Goal: Task Accomplishment & Management: Manage account settings

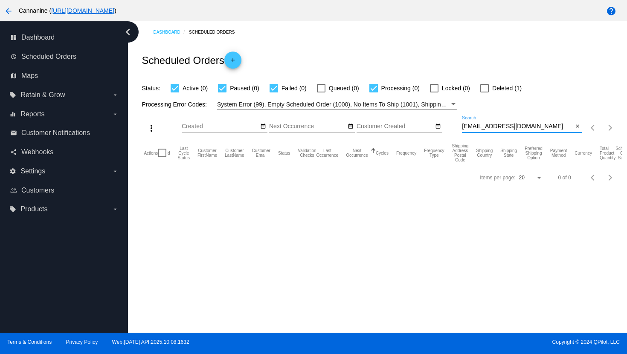
click at [471, 127] on input "[EMAIL_ADDRESS][DOMAIN_NAME]" at bounding box center [517, 126] width 111 height 7
type input "[EMAIL_ADDRESS][DOMAIN_NAME]"
click at [12, 16] on mat-icon "arrow_back" at bounding box center [8, 11] width 10 height 10
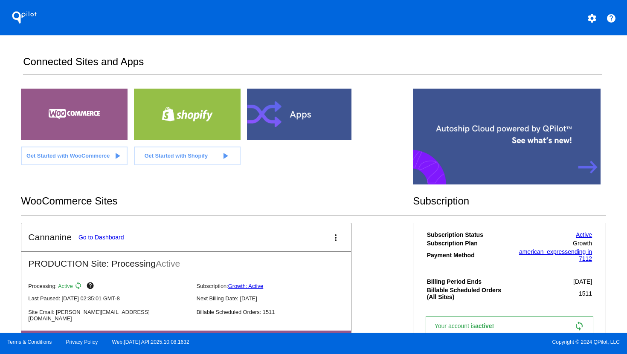
click at [594, 21] on mat-icon "settings" at bounding box center [592, 18] width 10 height 10
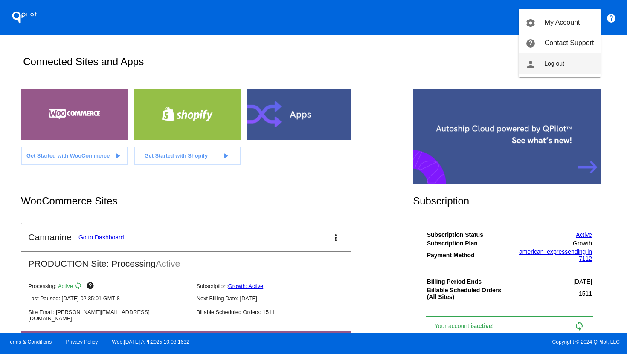
click at [578, 63] on button "person Log out" at bounding box center [559, 63] width 82 height 20
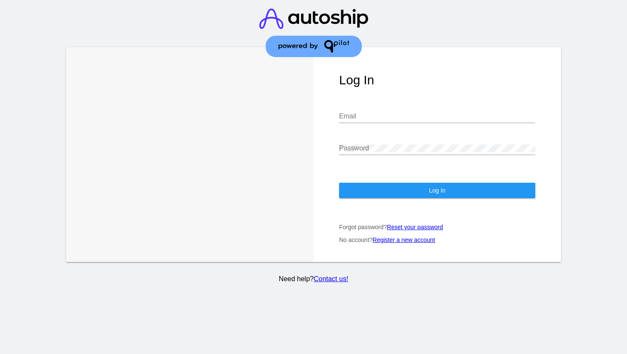
click at [419, 113] on input "Email" at bounding box center [437, 117] width 196 height 8
type input "[EMAIL_ADDRESS][DOMAIN_NAME]"
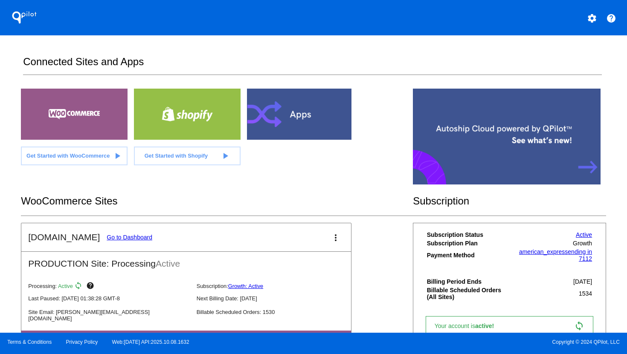
scroll to position [88, 0]
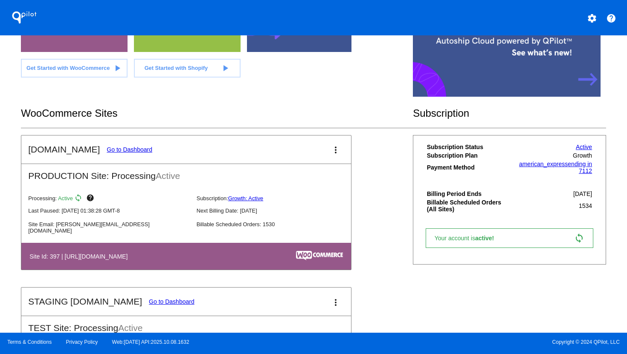
click at [126, 151] on link "Go to Dashboard" at bounding box center [130, 149] width 46 height 7
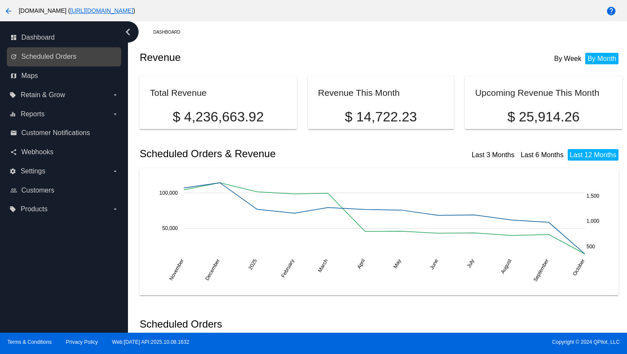
click at [49, 61] on link "update Scheduled Orders" at bounding box center [64, 57] width 108 height 14
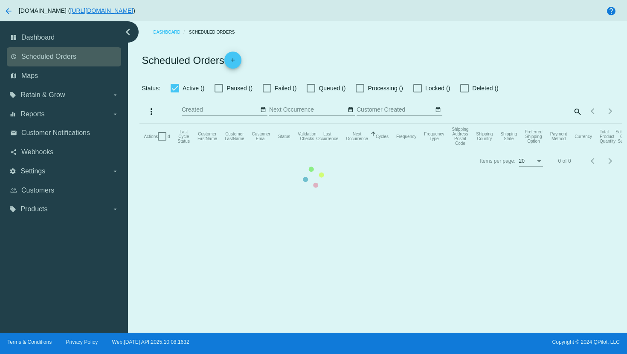
checkbox input "true"
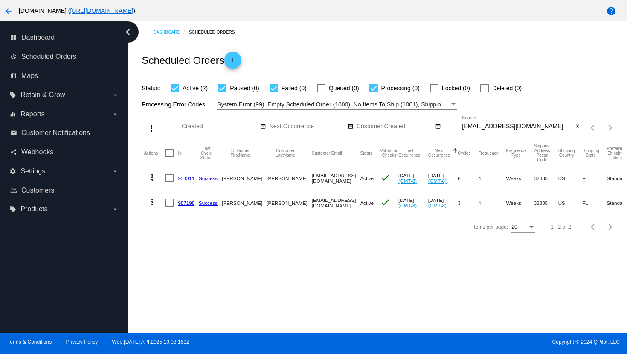
click at [153, 177] on mat-icon "more_vert" at bounding box center [152, 177] width 10 height 10
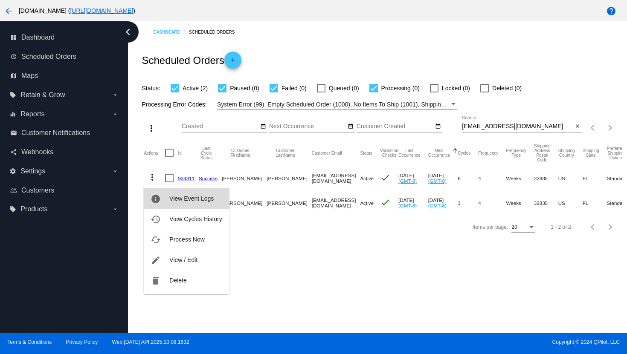
click at [174, 194] on button "info View Event Logs" at bounding box center [186, 198] width 85 height 20
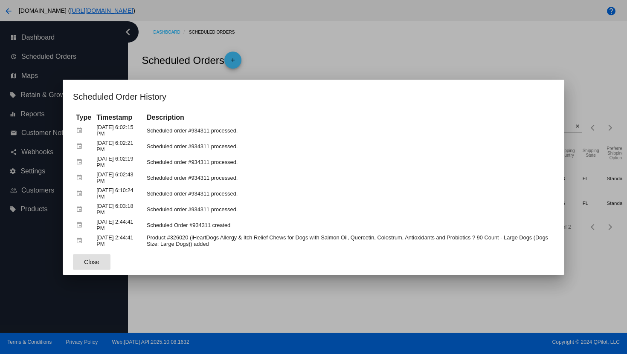
click at [345, 65] on div at bounding box center [313, 177] width 627 height 354
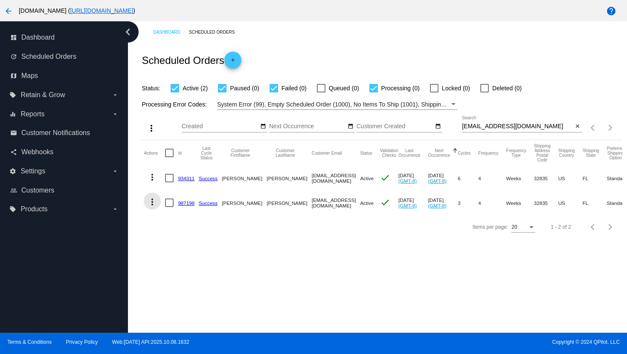
click at [151, 203] on mat-icon "more_vert" at bounding box center [152, 202] width 10 height 10
click at [171, 225] on span "View Event Logs" at bounding box center [191, 223] width 44 height 7
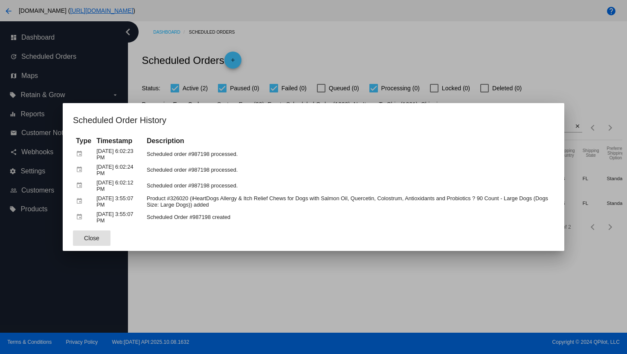
click at [333, 50] on div at bounding box center [313, 177] width 627 height 354
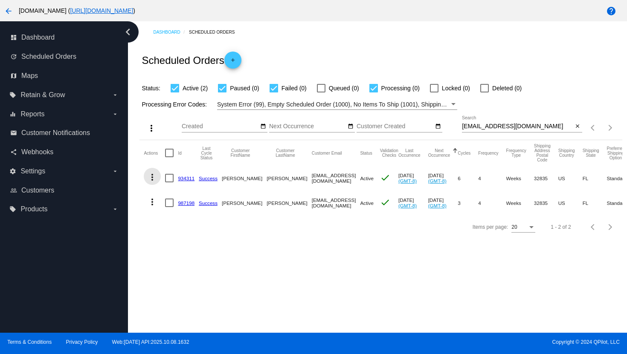
click at [153, 179] on mat-icon "more_vert" at bounding box center [152, 177] width 10 height 10
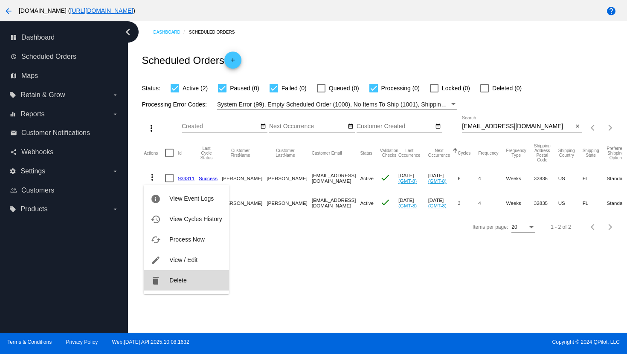
click at [169, 279] on button "delete Delete" at bounding box center [186, 280] width 85 height 20
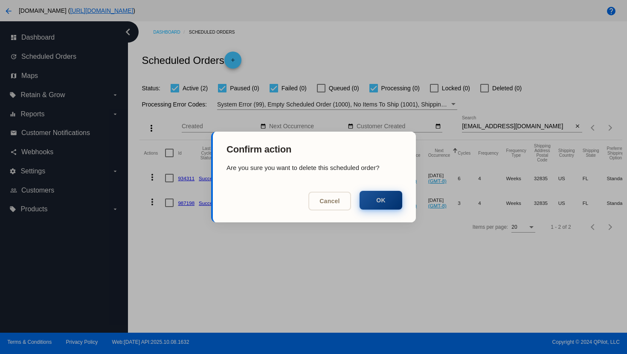
click at [393, 208] on button "OK" at bounding box center [380, 200] width 43 height 19
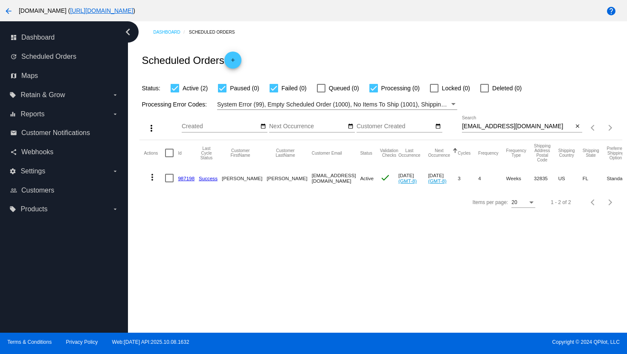
click at [152, 179] on mat-icon "more_vert" at bounding box center [152, 177] width 10 height 10
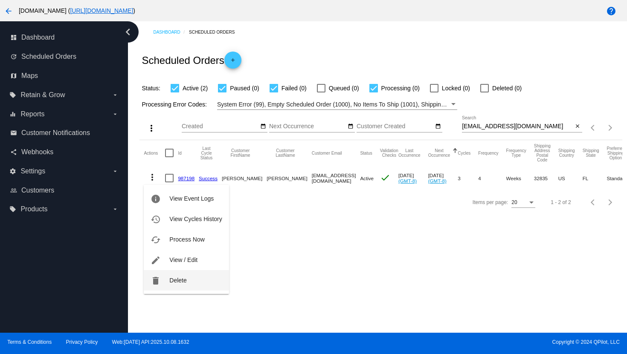
click at [178, 279] on span "Delete" at bounding box center [177, 280] width 17 height 7
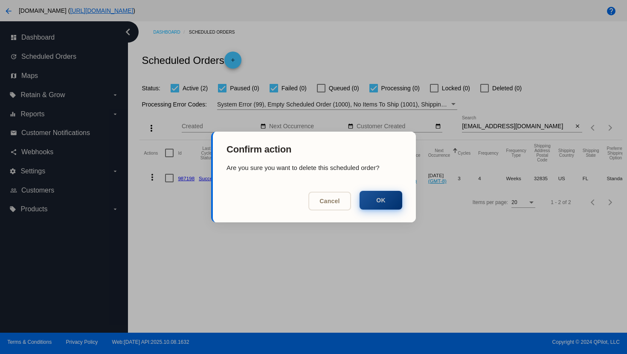
click at [377, 206] on button "OK" at bounding box center [380, 200] width 43 height 19
